Goal: Information Seeking & Learning: Learn about a topic

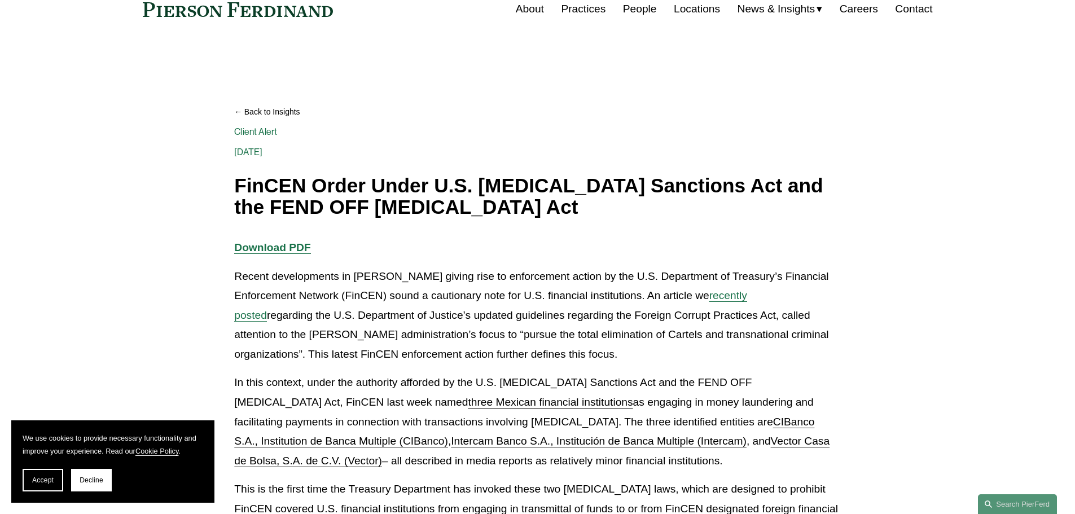
scroll to position [56, 0]
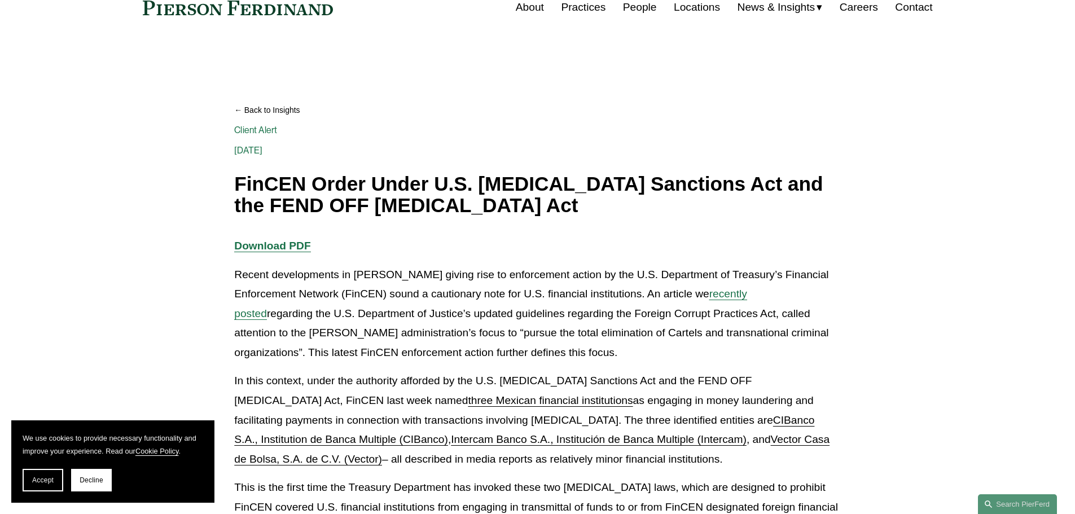
click at [514, 464] on p "In this context, under the authority afforded by the U.S. [MEDICAL_DATA] Sancti…" at bounding box center [537, 420] width 606 height 98
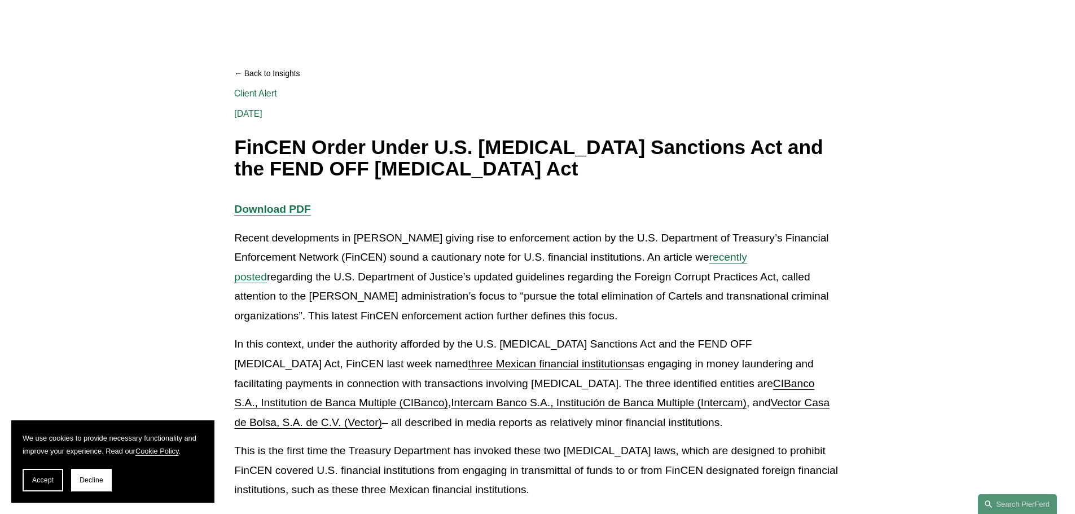
scroll to position [113, 0]
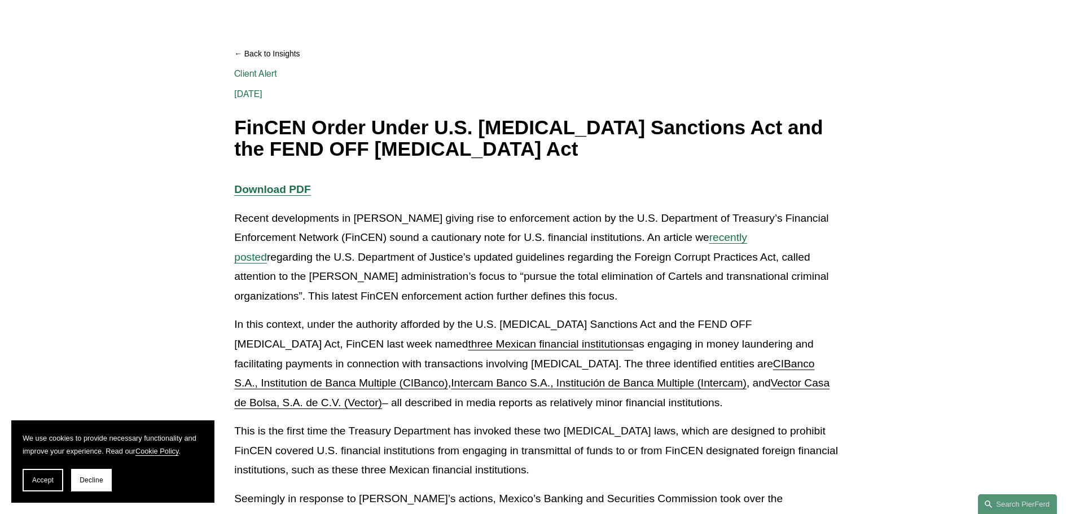
click at [548, 456] on p "This is the first time the Treasury Department has invoked these two [MEDICAL_D…" at bounding box center [537, 450] width 606 height 59
click at [386, 363] on p "In this context, under the authority afforded by the U.S. [MEDICAL_DATA] Sancti…" at bounding box center [537, 364] width 606 height 98
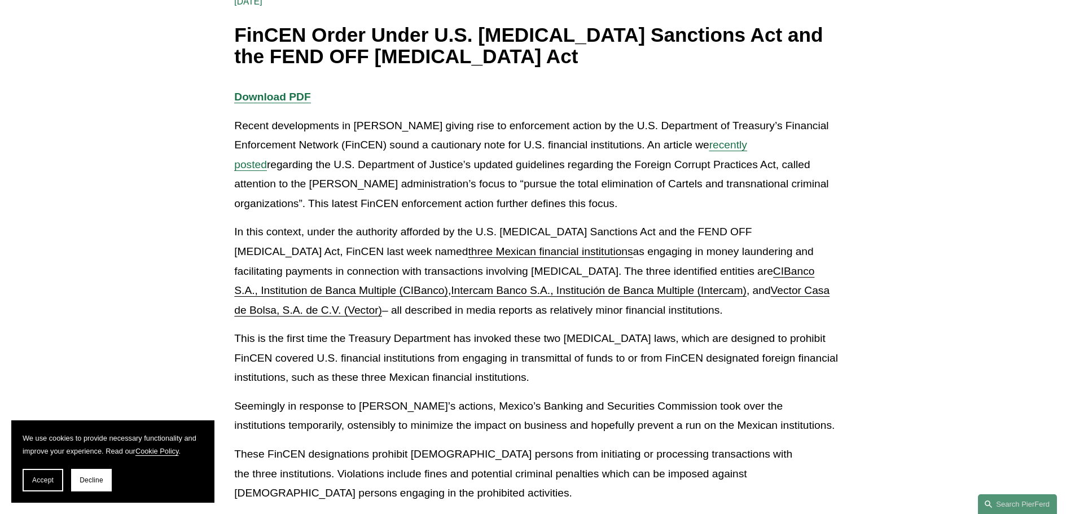
scroll to position [226, 0]
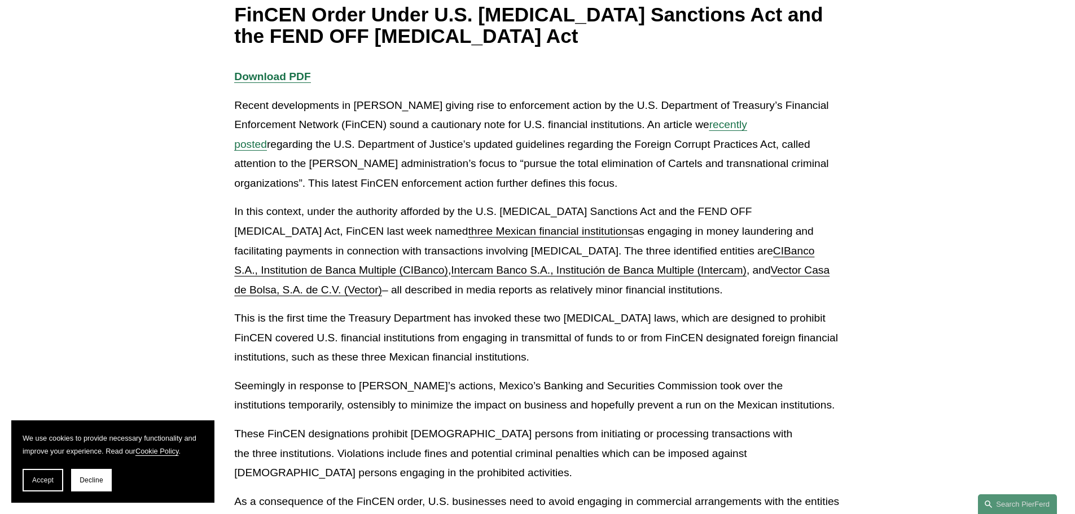
click at [233, 437] on div "Download PDF Recent developments in [PERSON_NAME] giving rise to enforcement ac…" at bounding box center [537, 342] width 625 height 550
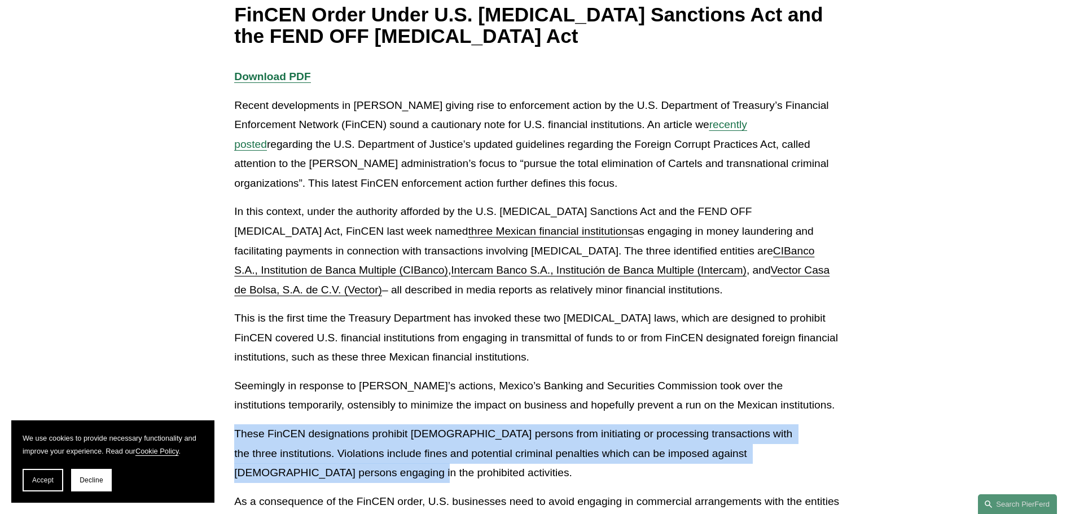
drag, startPoint x: 236, startPoint y: 432, endPoint x: 283, endPoint y: 467, distance: 57.7
click at [283, 467] on p "These FinCEN designations prohibit [DEMOGRAPHIC_DATA] persons from initiating o…" at bounding box center [537, 453] width 606 height 59
copy p "These FinCEN designations prohibit [DEMOGRAPHIC_DATA] persons from initiating o…"
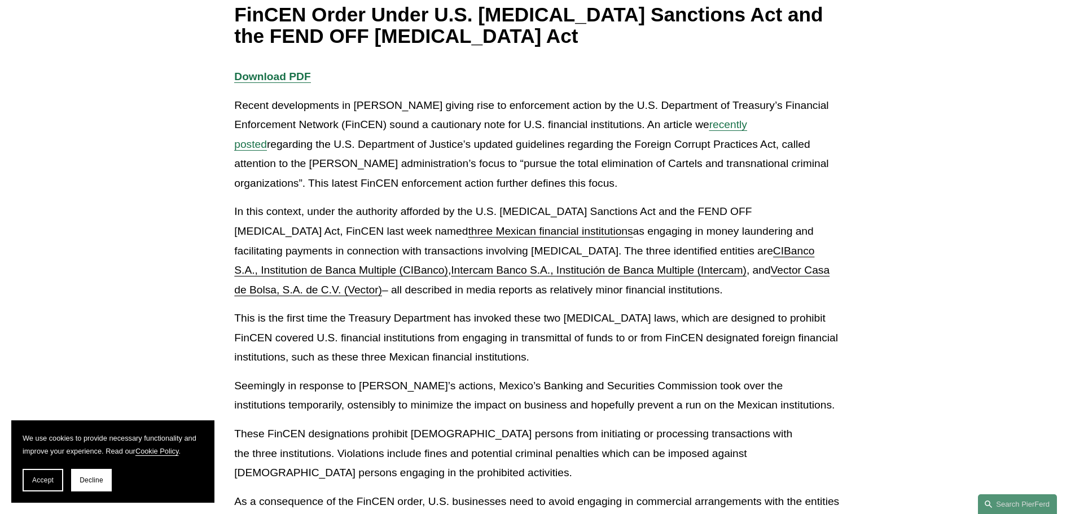
click at [706, 204] on p "In this context, under the authority afforded by the U.S. [MEDICAL_DATA] Sancti…" at bounding box center [537, 251] width 606 height 98
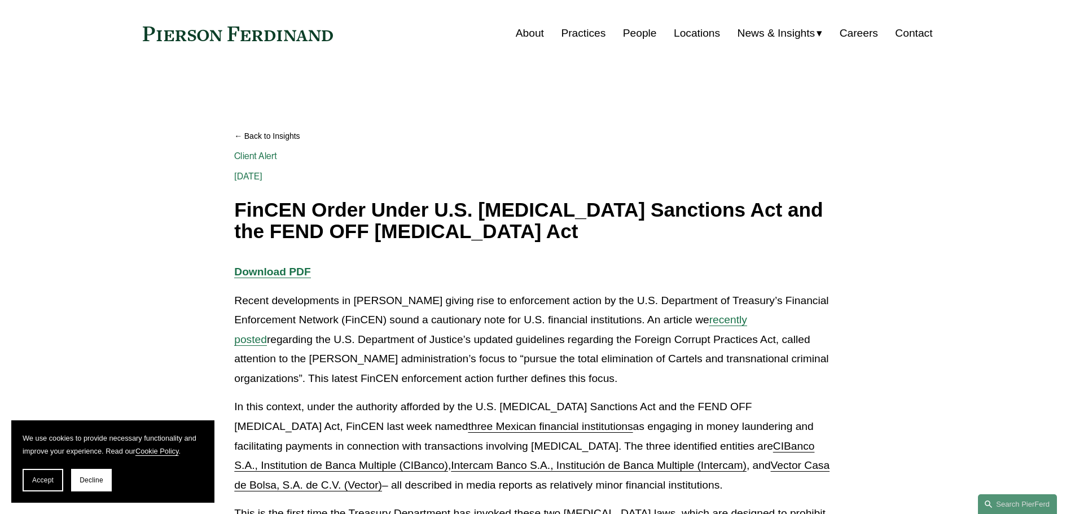
scroll to position [56, 0]
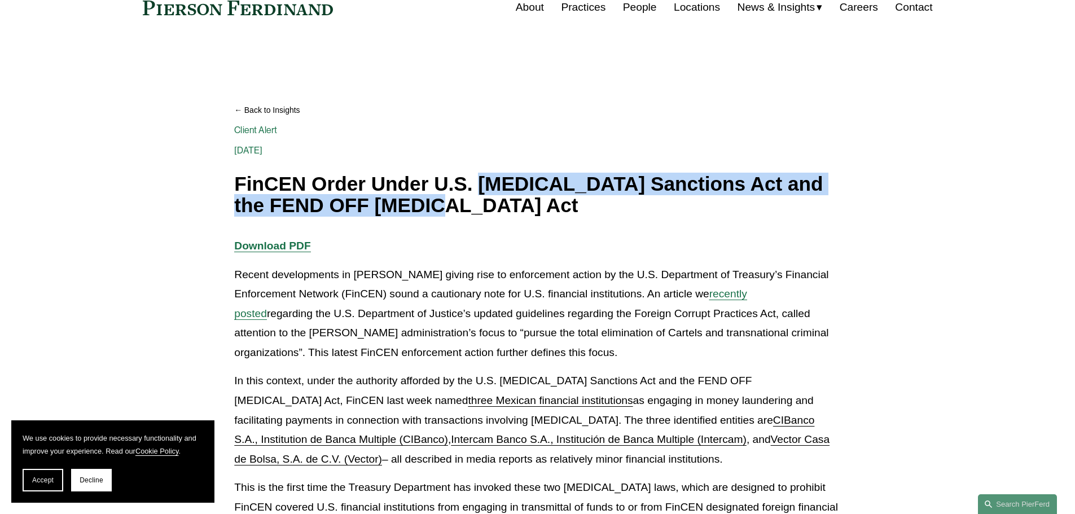
drag, startPoint x: 481, startPoint y: 188, endPoint x: 399, endPoint y: 214, distance: 86.4
click at [399, 214] on h1 "FinCEN Order Under U.S. [MEDICAL_DATA] Sanctions Act and the FEND OFF [MEDICAL_…" at bounding box center [537, 194] width 606 height 43
copy h1 "[MEDICAL_DATA] Sanctions Act and the FEND OFF [MEDICAL_DATA] Act"
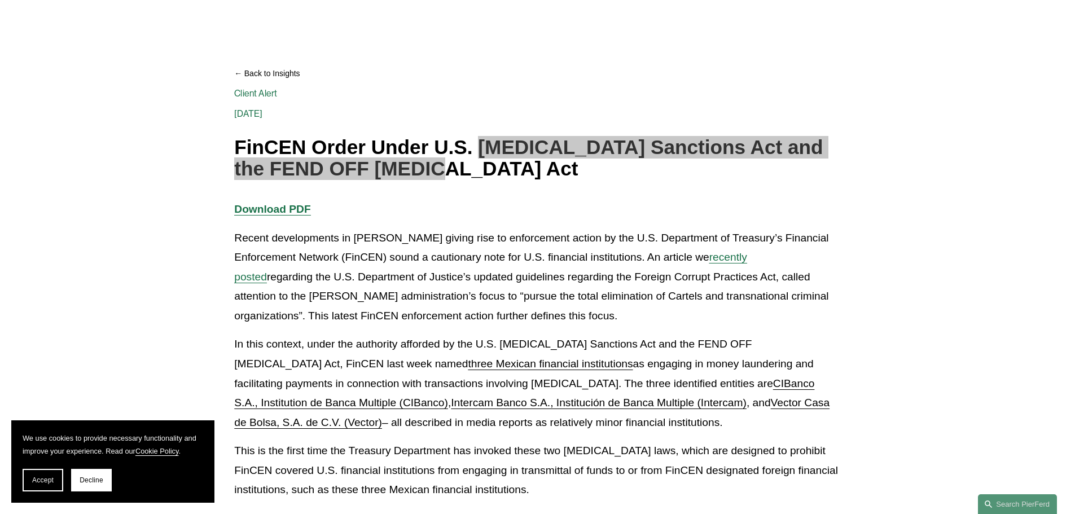
scroll to position [113, 0]
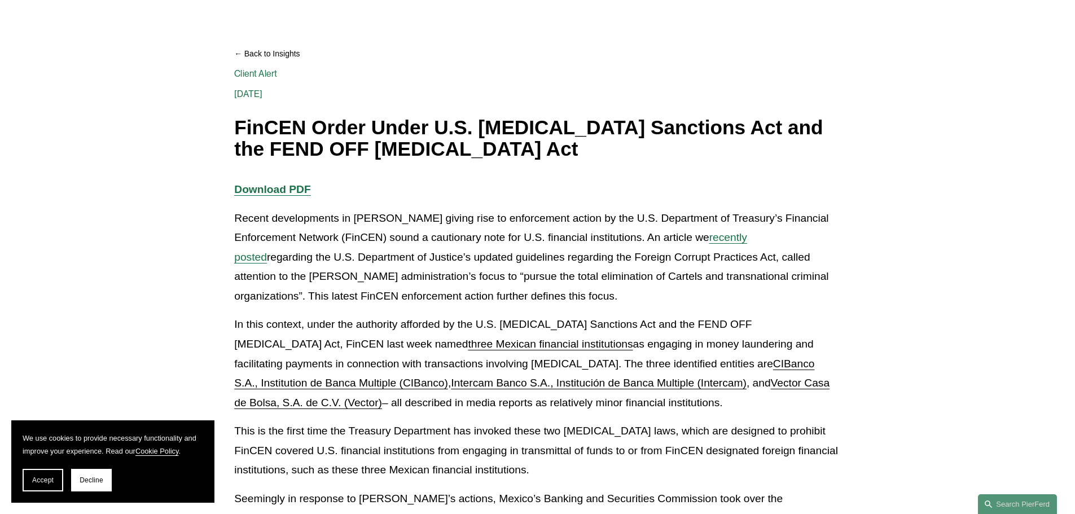
click at [775, 319] on p "In this context, under the authority afforded by the U.S. [MEDICAL_DATA] Sancti…" at bounding box center [537, 364] width 606 height 98
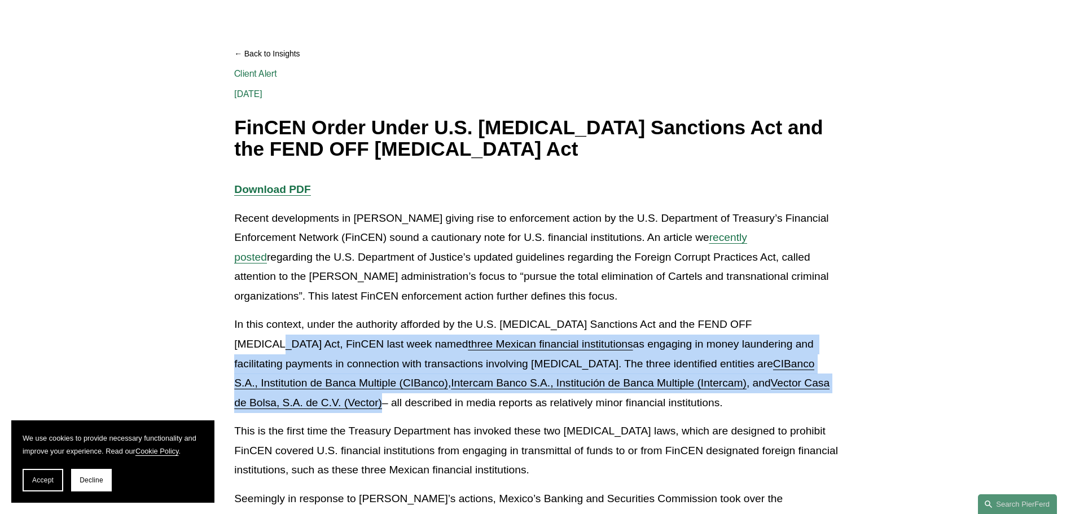
drag, startPoint x: 778, startPoint y: 324, endPoint x: 822, endPoint y: 386, distance: 76.1
click at [822, 386] on p "In this context, under the authority afforded by the U.S. [MEDICAL_DATA] Sancti…" at bounding box center [537, 364] width 606 height 98
copy p "FinCEN last week named three Mexican financial institutions as engaging in mone…"
